Goal: Task Accomplishment & Management: Use online tool/utility

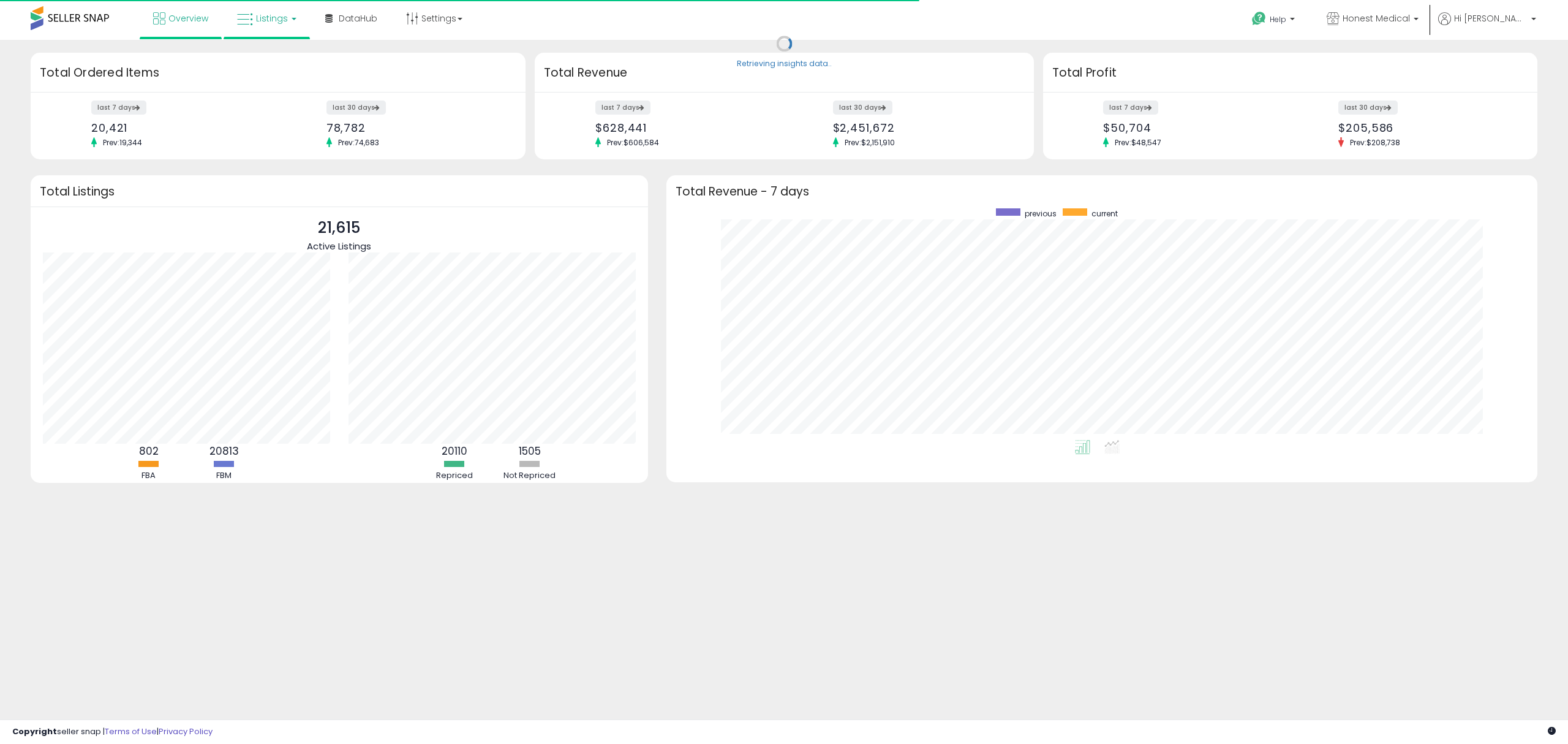
scroll to position [231, 847]
click at [287, 22] on link "Listings" at bounding box center [266, 18] width 78 height 37
click at [297, 57] on icon at bounding box center [276, 60] width 53 height 16
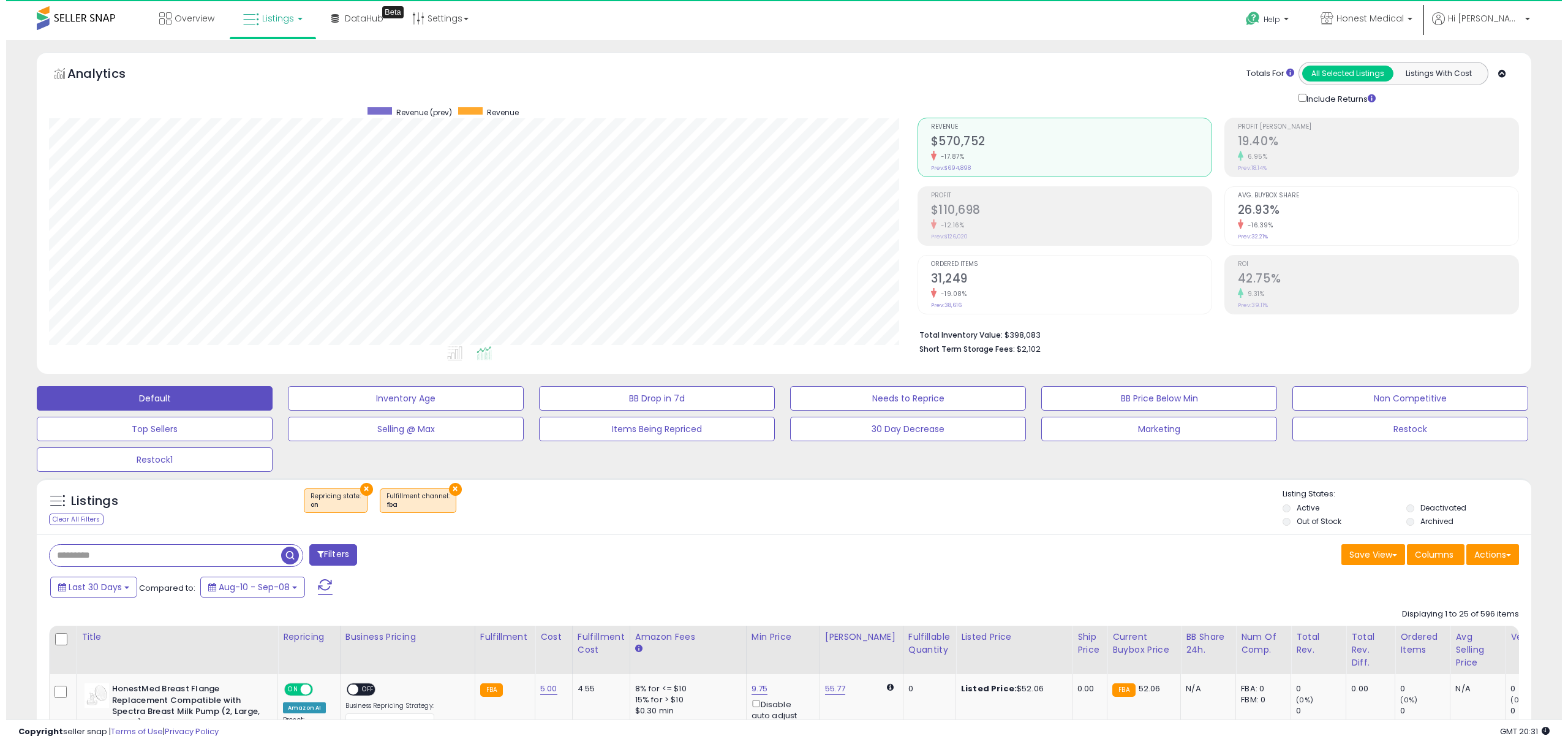
scroll to position [251, 868]
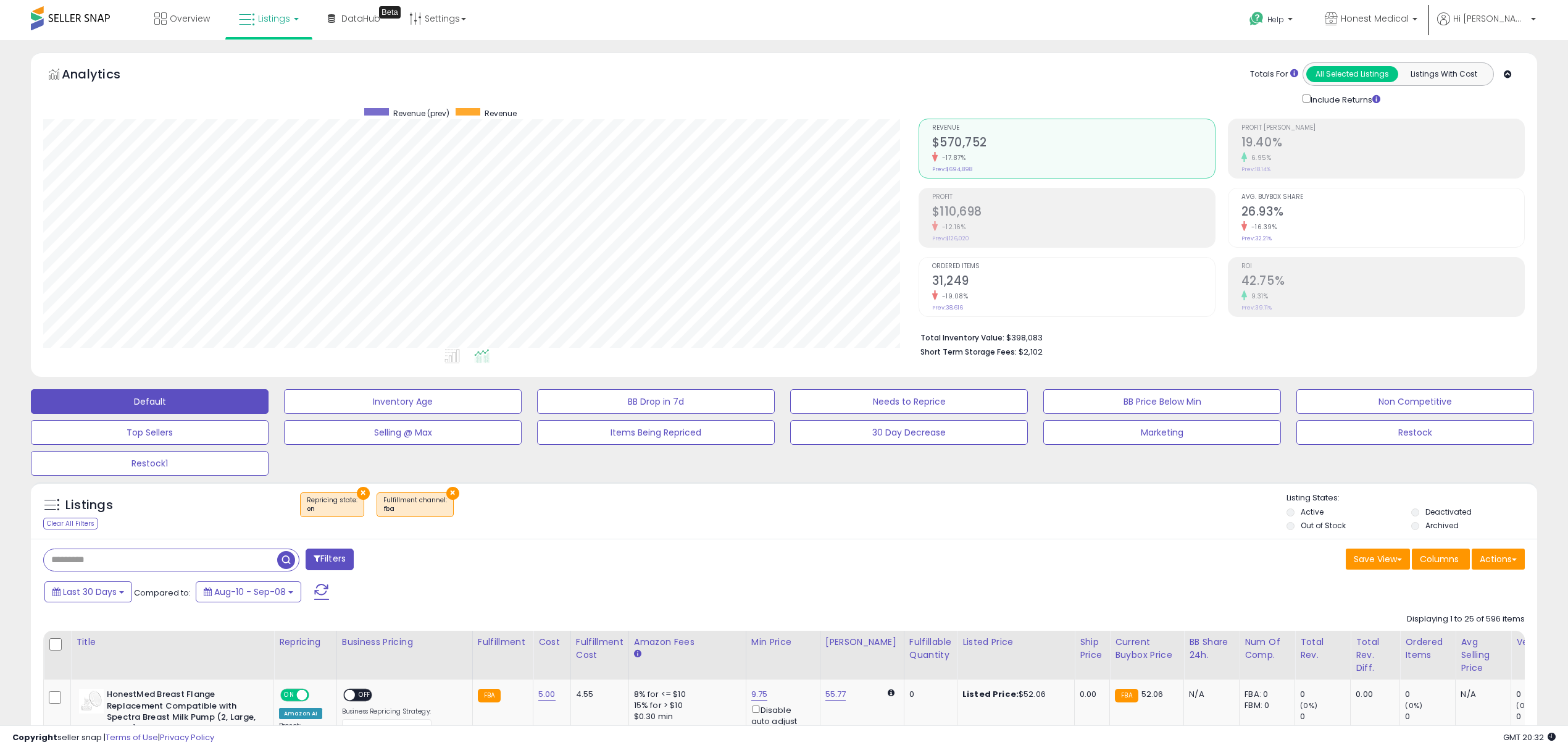
click at [150, 531] on div "Listings Clear All Filters" at bounding box center [160, 512] width 251 height 41
click at [149, 563] on input "text" at bounding box center [169, 559] width 250 height 21
paste input "**********"
click at [431, 568] on span "button" at bounding box center [432, 559] width 18 height 18
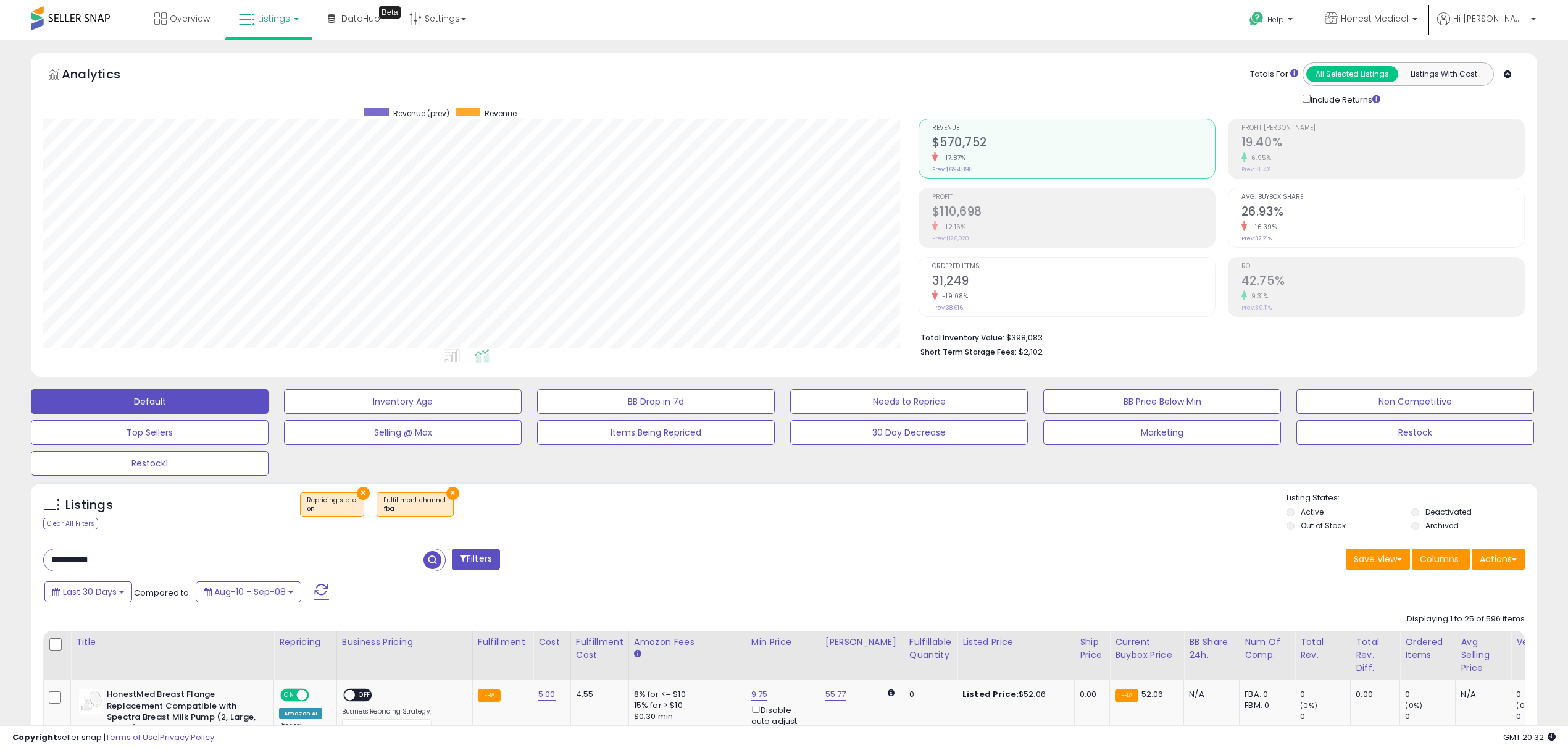
click at [0, 0] on div "Retrieving listings data.." at bounding box center [0, 0] width 0 height 0
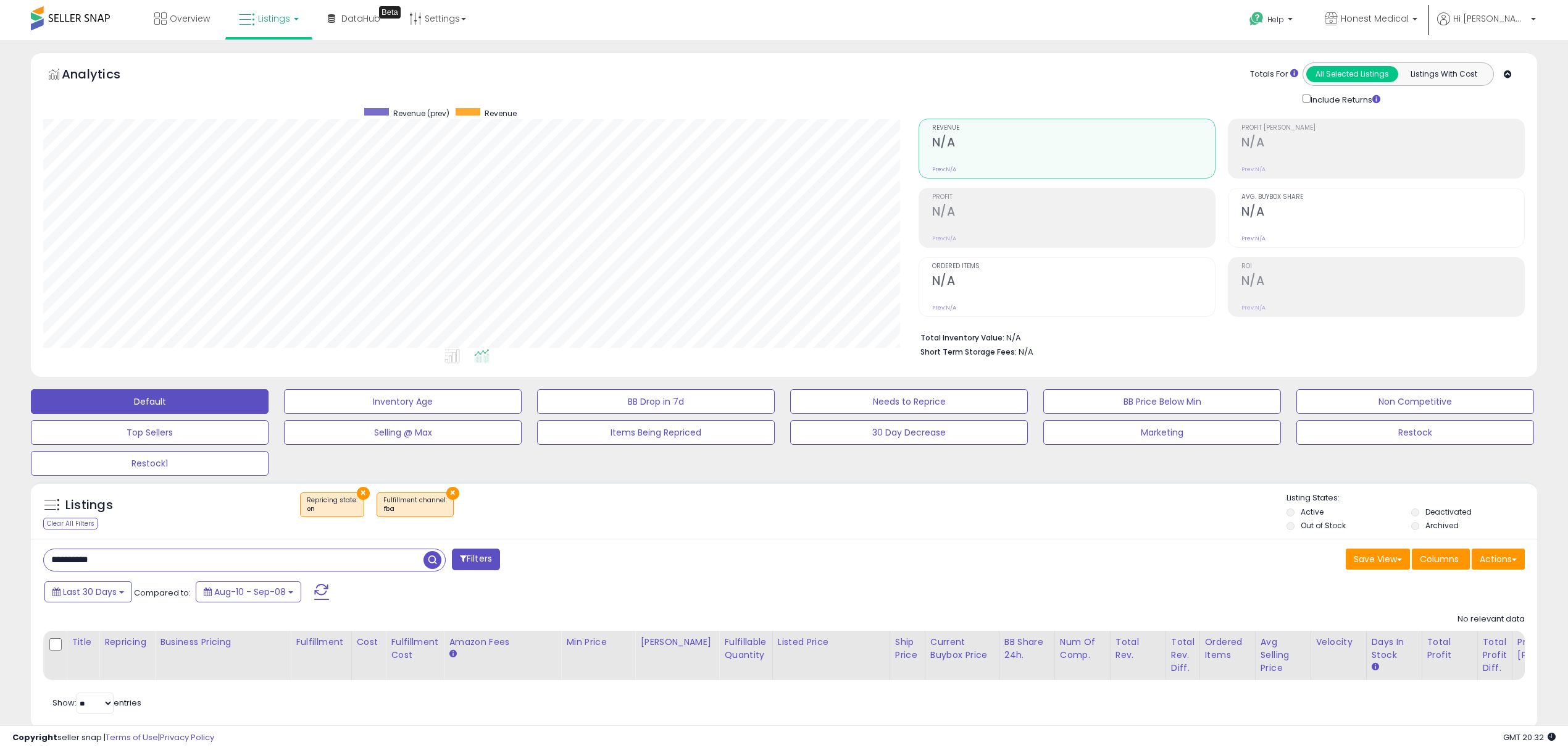
click at [448, 494] on button "×" at bounding box center [453, 493] width 13 height 13
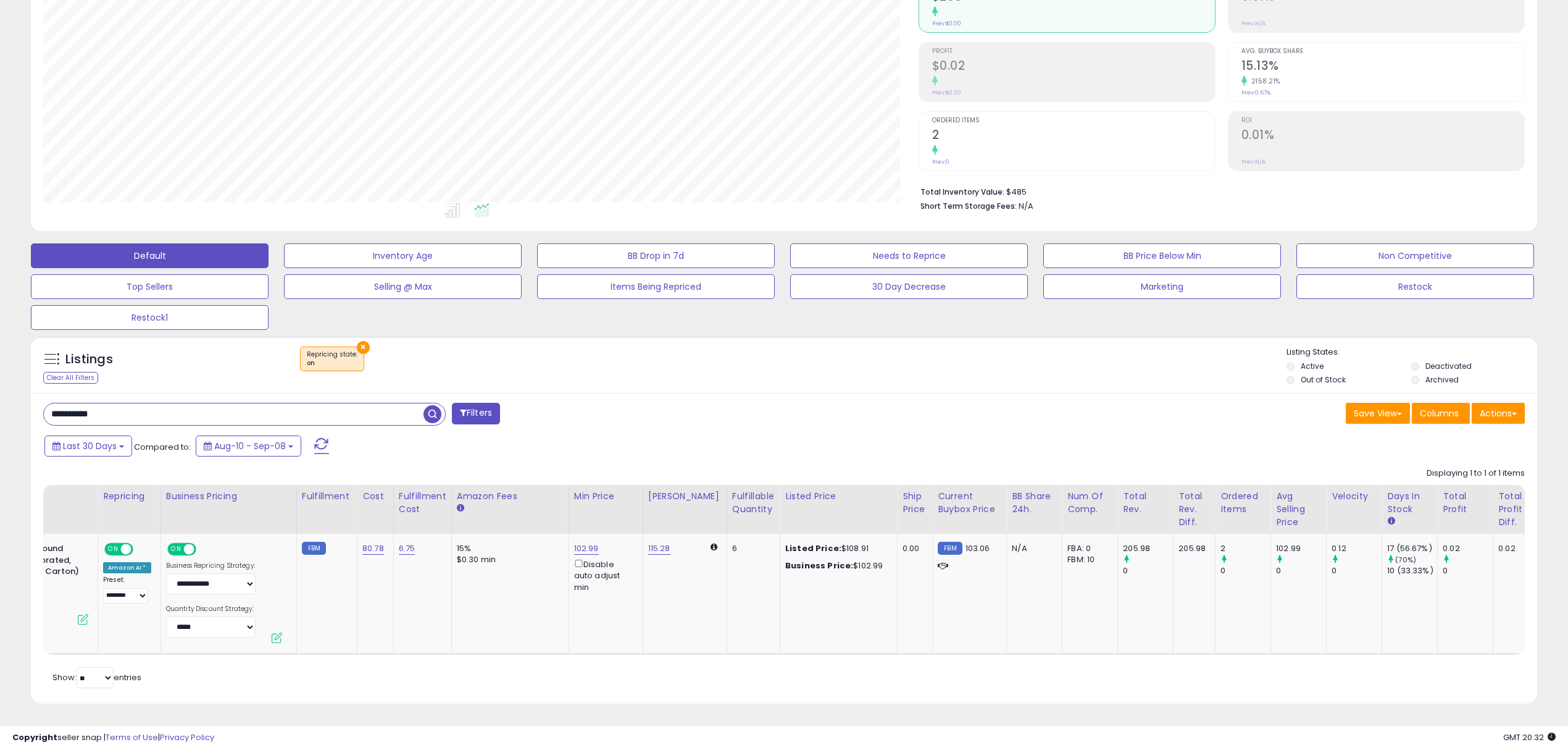
scroll to position [0, 0]
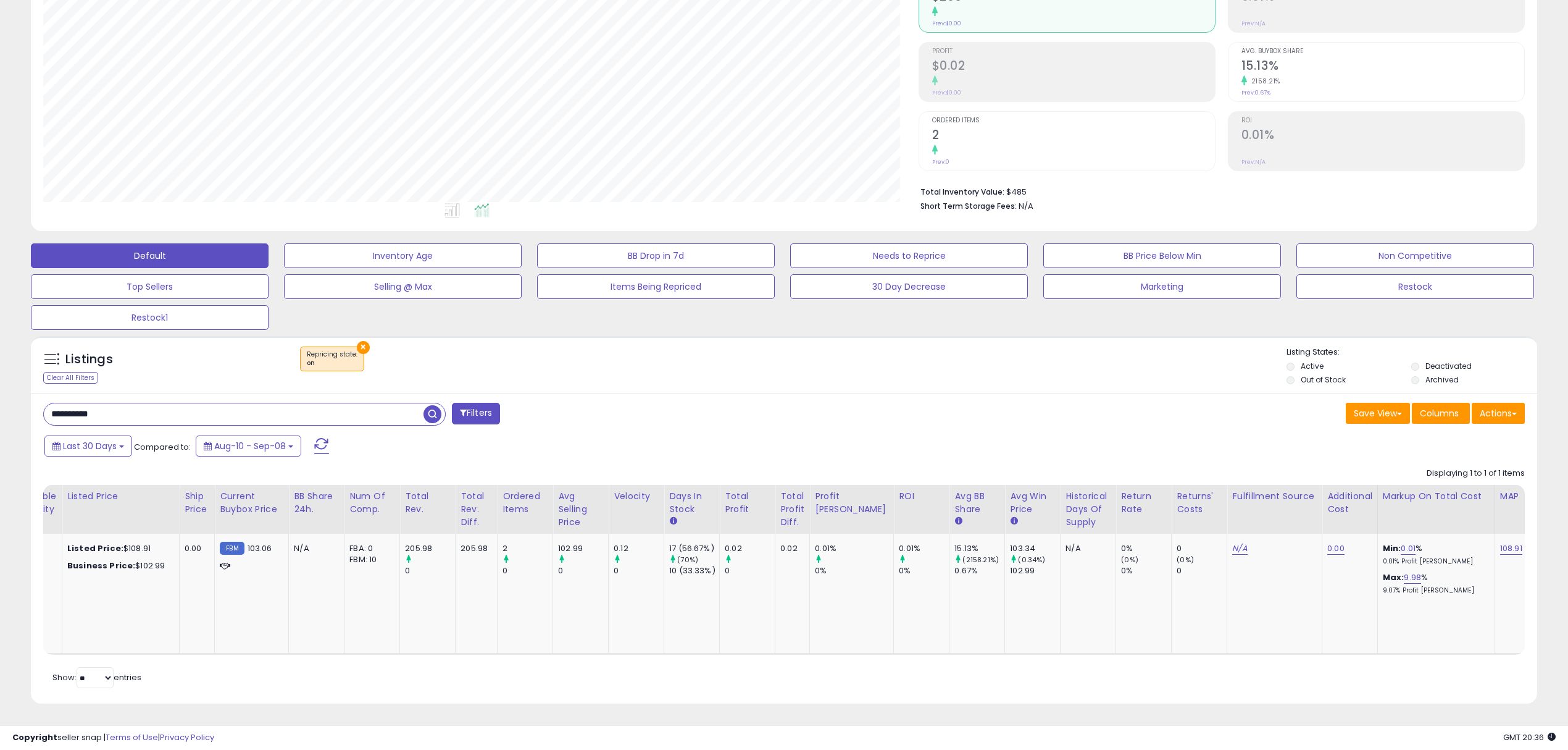
click at [324, 403] on input "**********" at bounding box center [234, 413] width 380 height 21
paste input "text"
type input "**********"
click at [433, 405] on span "button" at bounding box center [432, 413] width 18 height 18
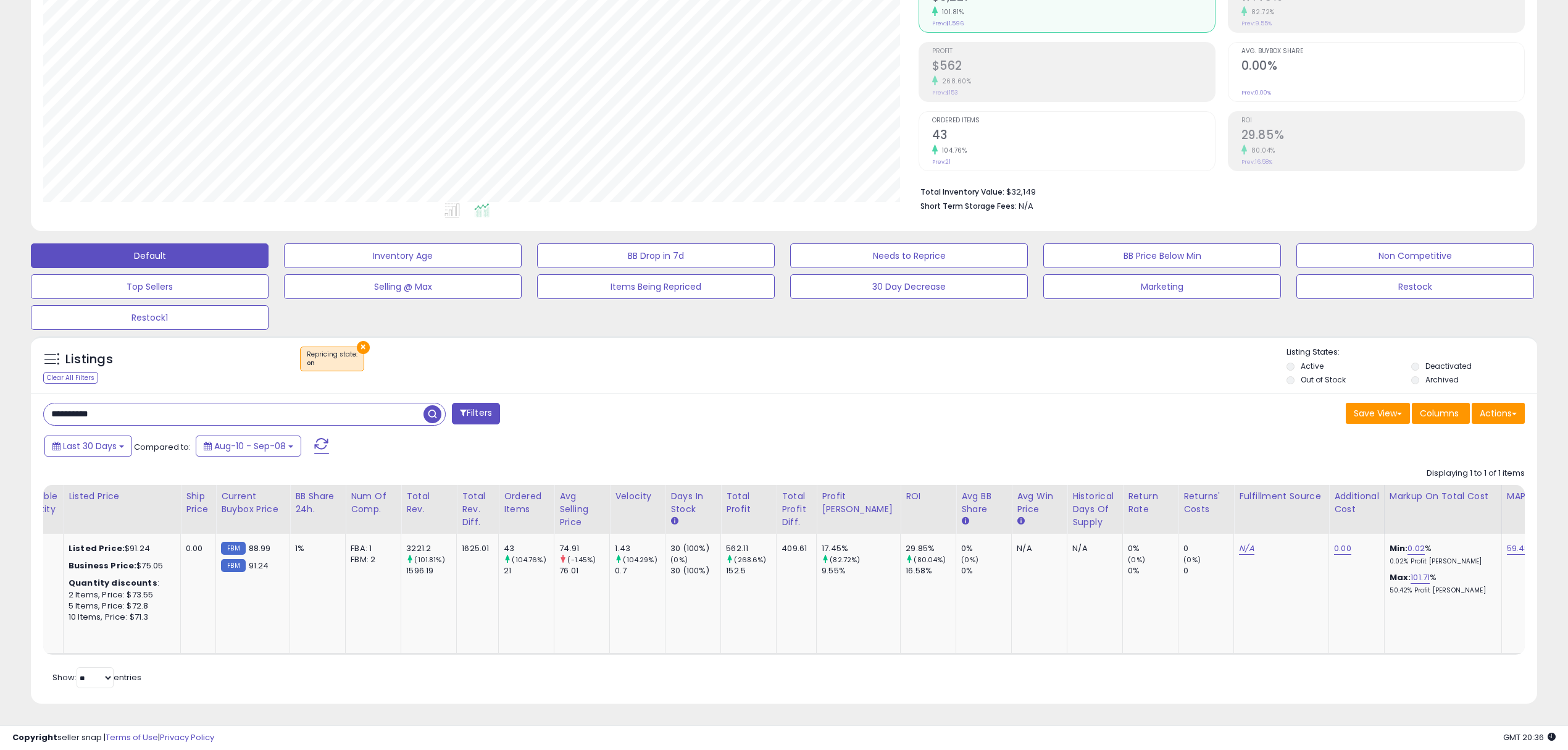
scroll to position [0, 900]
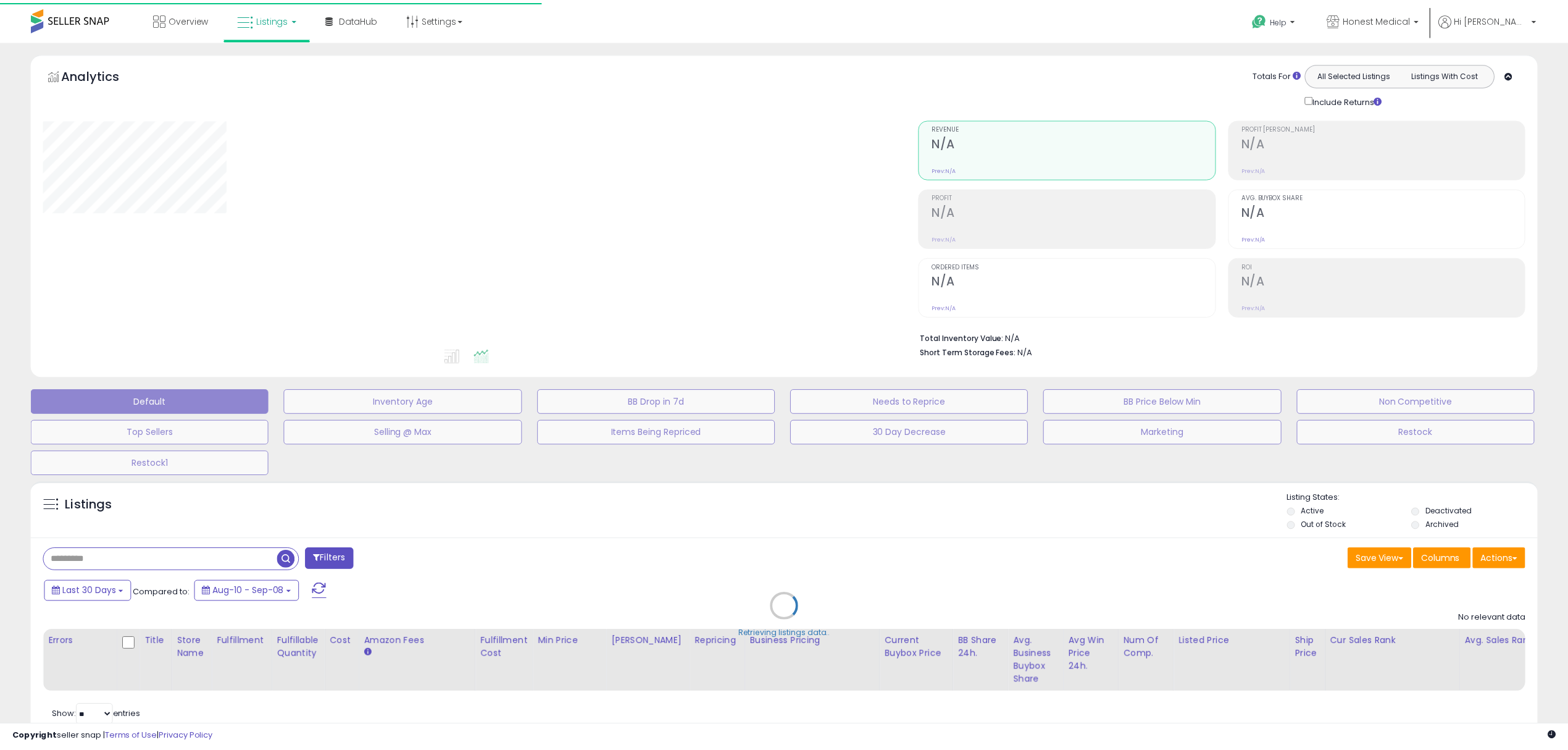
scroll to position [53, 0]
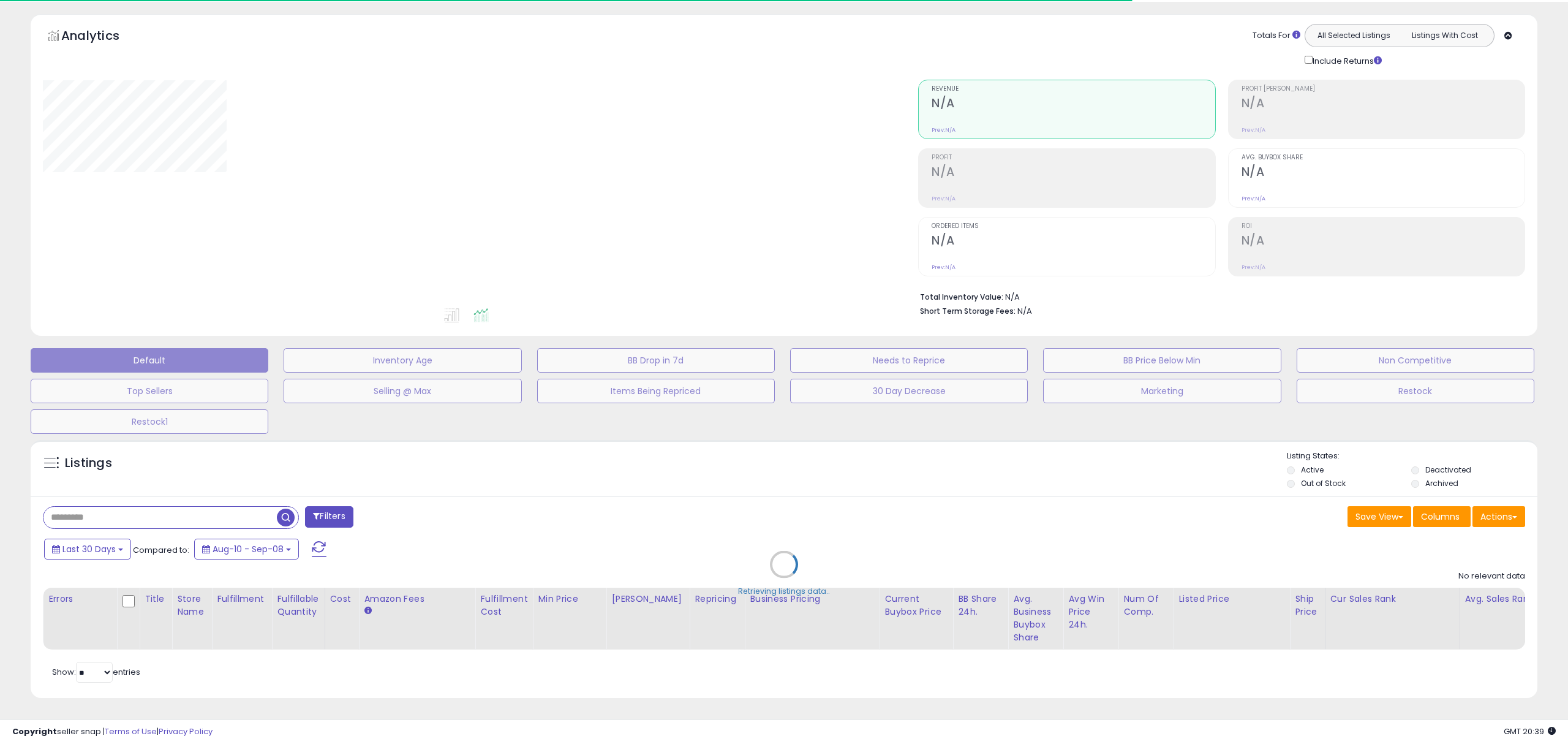
type input "**********"
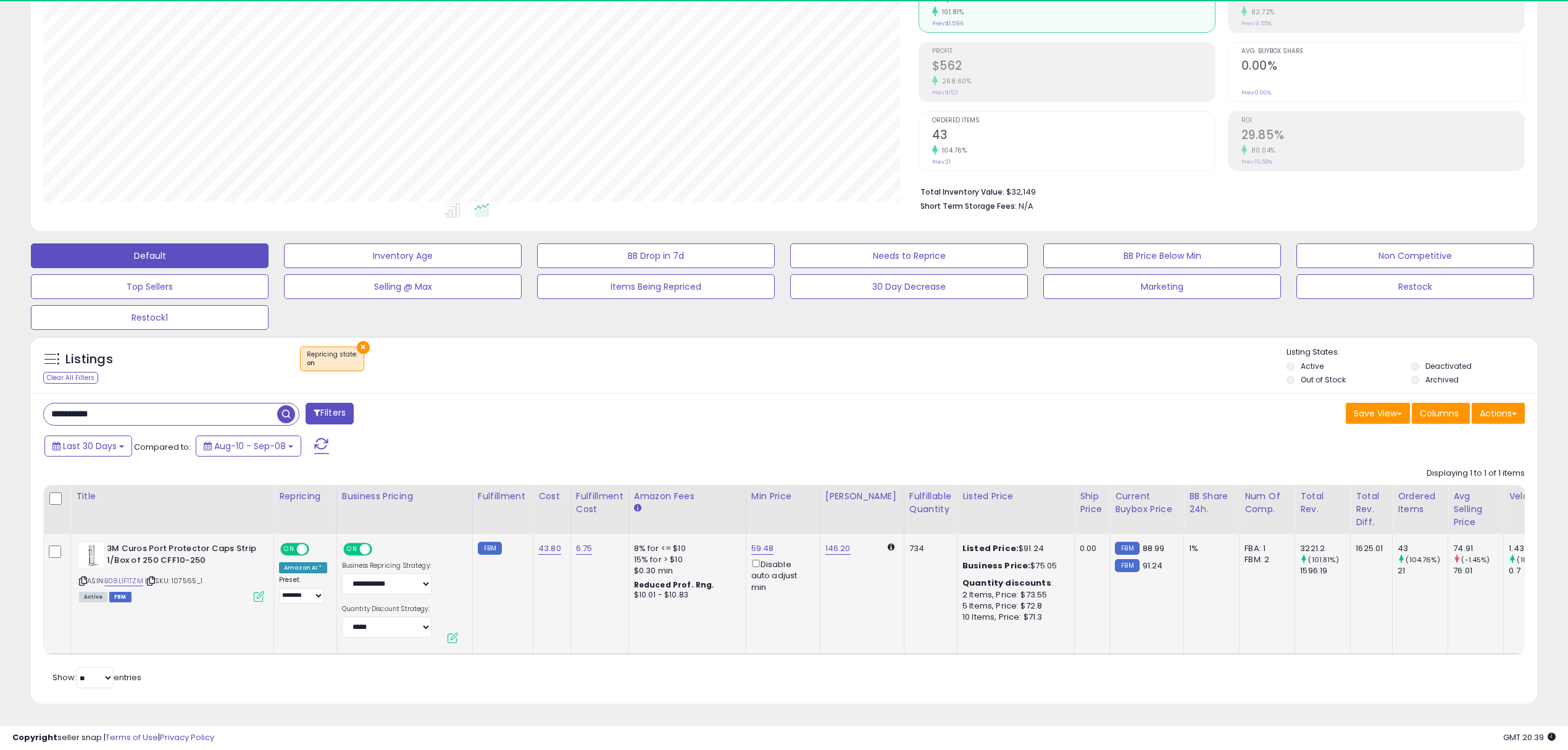
scroll to position [253, 874]
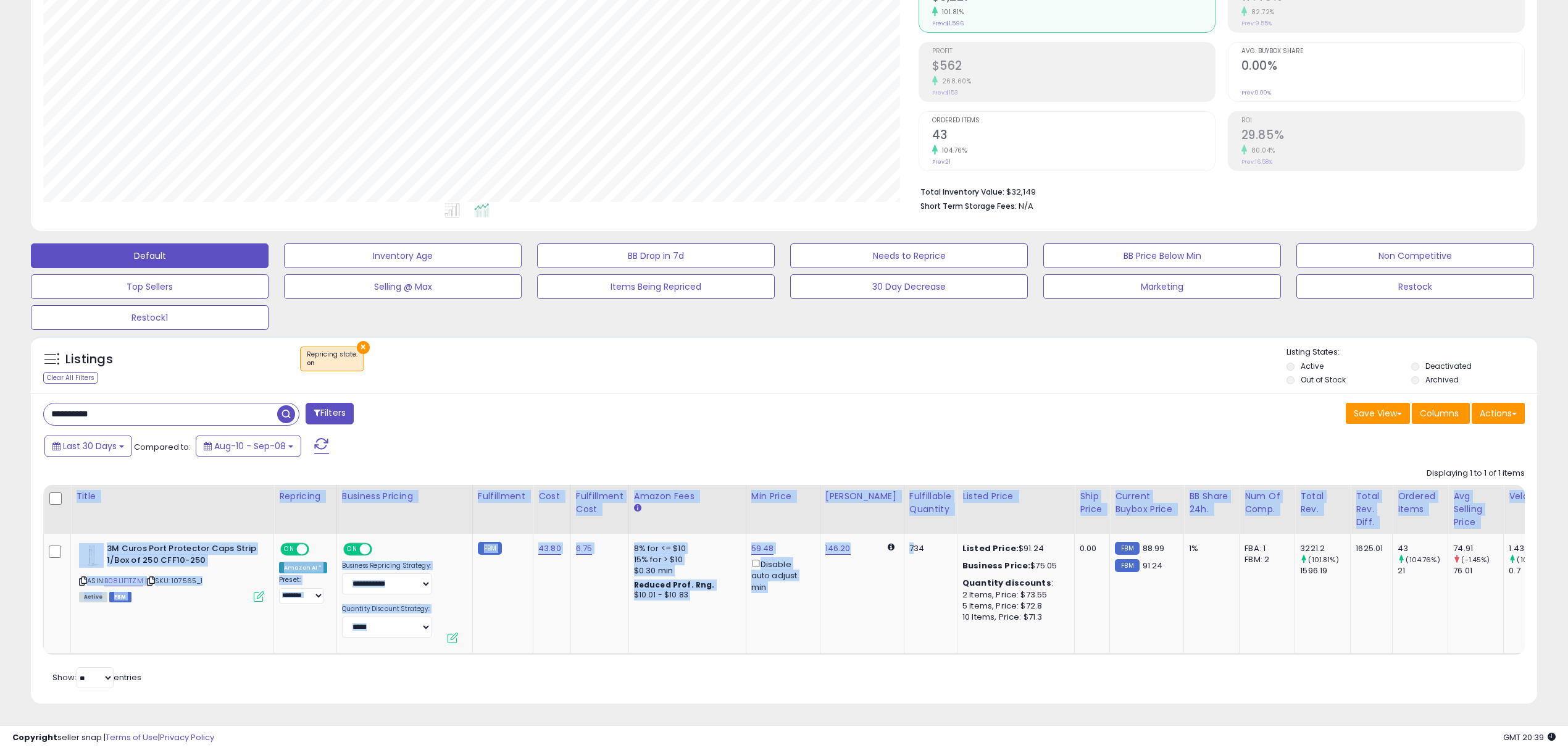
drag, startPoint x: 900, startPoint y: 637, endPoint x: 1011, endPoint y: 645, distance: 111.3
click at [1013, 645] on div "Title Repricing Business Pricing Cost" at bounding box center [784, 569] width 1481 height 170
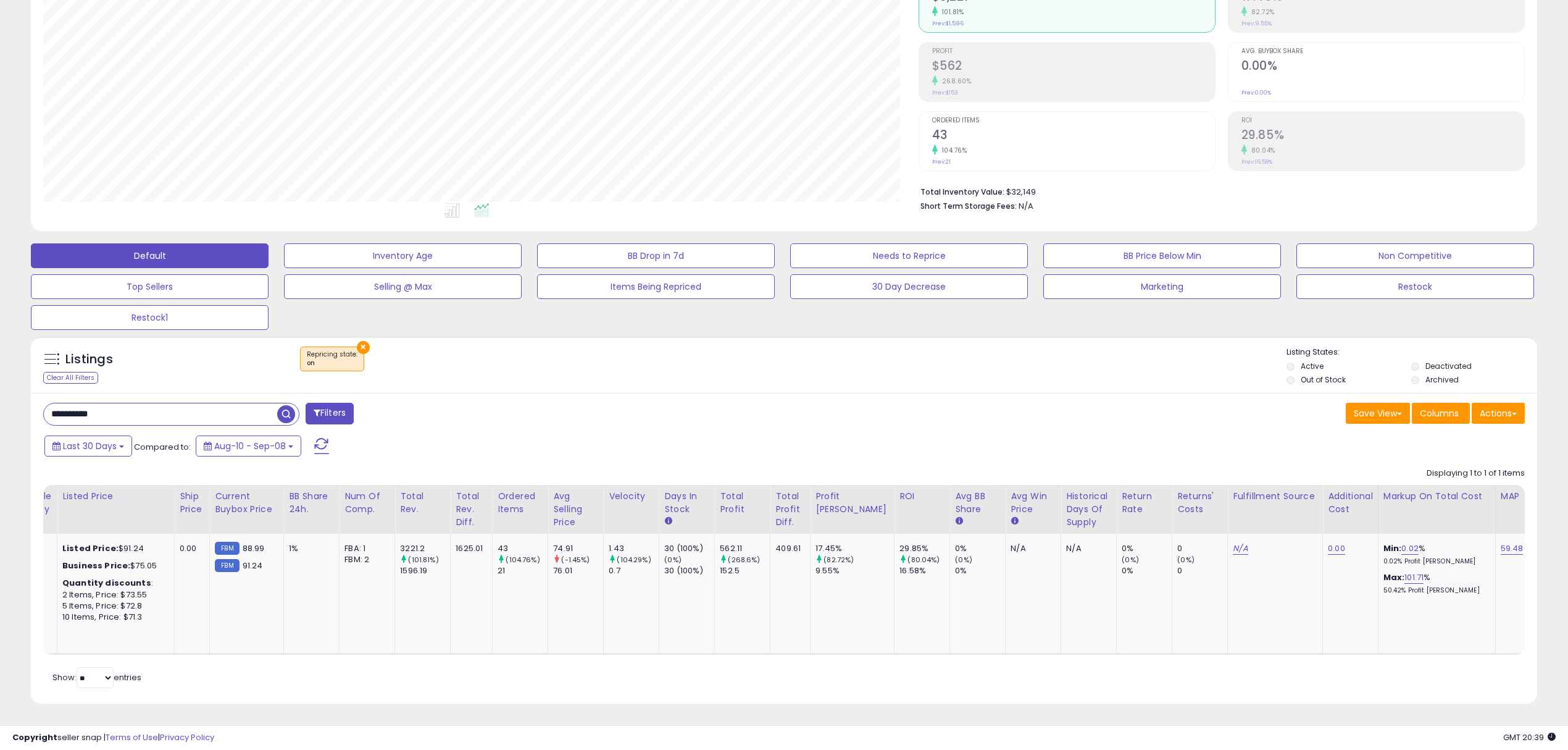
click at [1153, 710] on div "Listings Clear All Filters × Repricing state : on Active" at bounding box center [783, 524] width 1525 height 389
drag, startPoint x: 1184, startPoint y: 655, endPoint x: 1093, endPoint y: 642, distance: 91.9
click at [1076, 655] on div "Retrieving listings data.. Displaying 1 to 1 of 1 items Title Repricing" at bounding box center [784, 577] width 1481 height 231
drag, startPoint x: 1093, startPoint y: 642, endPoint x: 1079, endPoint y: 648, distance: 15.2
click at [1080, 648] on div "Title Repricing Business Pricing Cost" at bounding box center [784, 569] width 1481 height 170
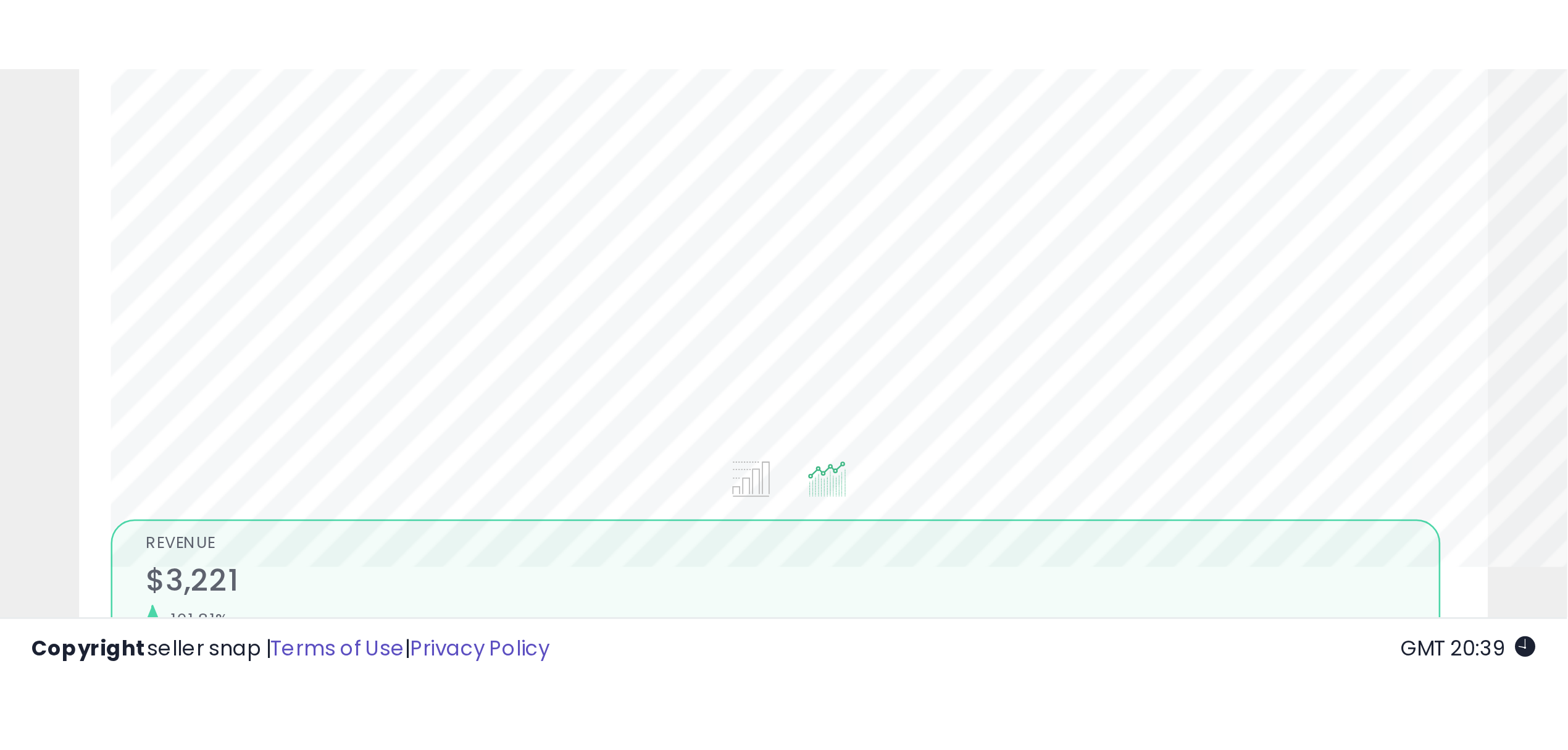
scroll to position [253, 874]
